Goal: Check status

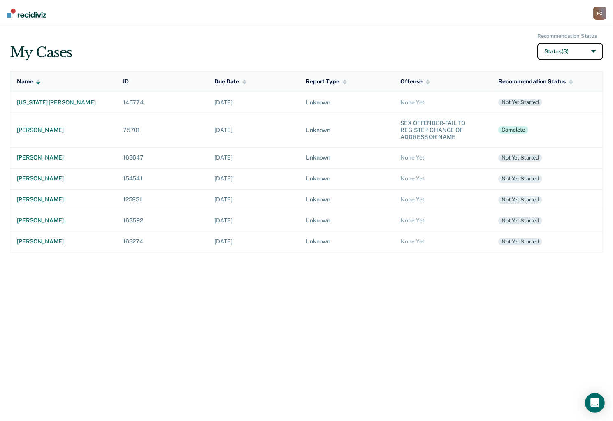
click at [595, 51] on button "Status (3)" at bounding box center [570, 52] width 66 height 18
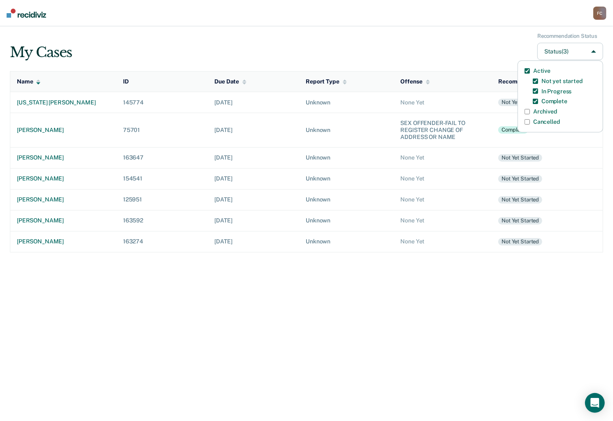
click at [525, 111] on input "Archived" at bounding box center [526, 111] width 5 height 5
checkbox input "true"
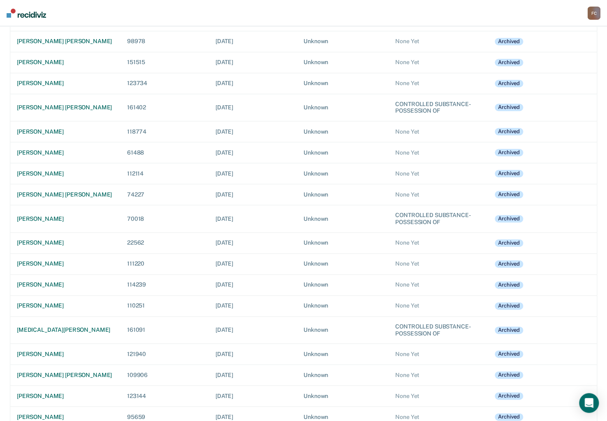
scroll to position [9530, 0]
